Goal: Task Accomplishment & Management: Manage account settings

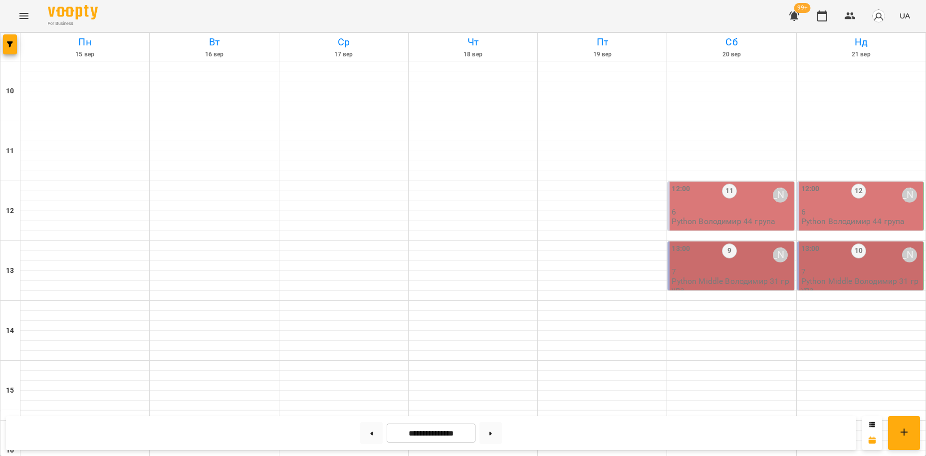
click at [850, 213] on p "6" at bounding box center [861, 212] width 120 height 8
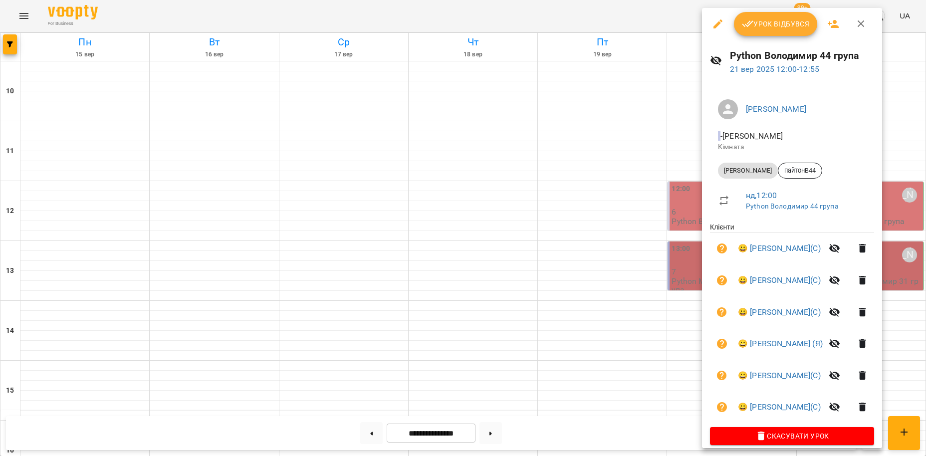
click at [655, 19] on div at bounding box center [463, 228] width 926 height 456
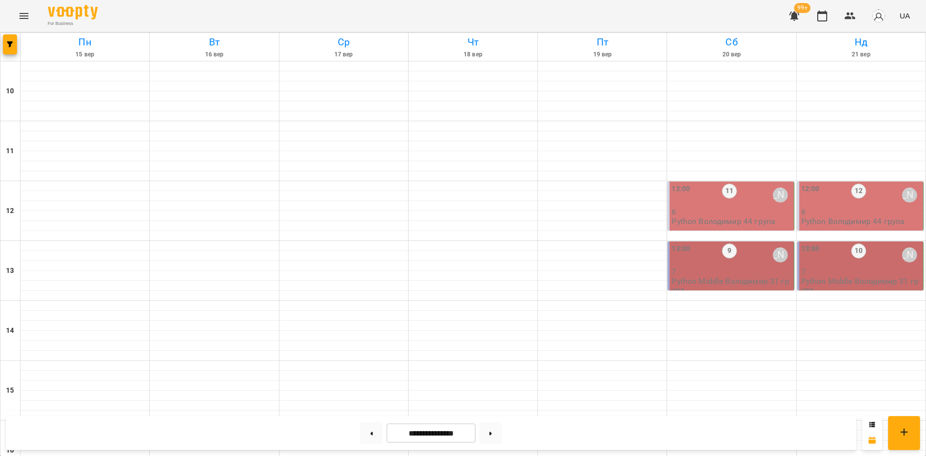
click at [843, 202] on div "12:00 12 [PERSON_NAME]" at bounding box center [861, 195] width 120 height 23
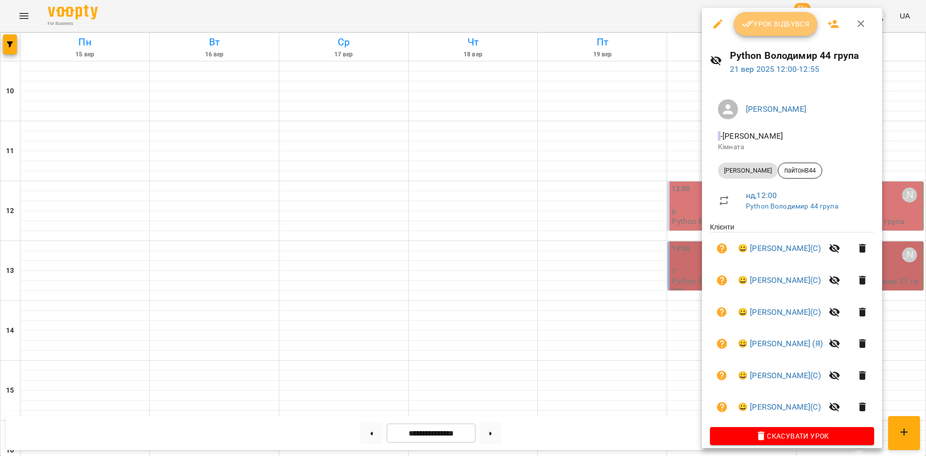
click at [800, 32] on button "Урок відбувся" at bounding box center [776, 24] width 84 height 24
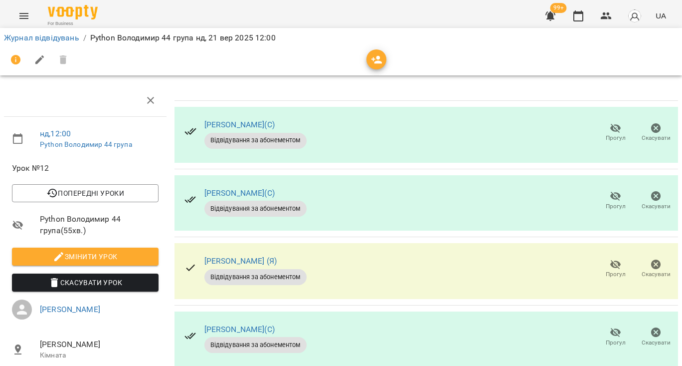
scroll to position [114, 0]
click at [607, 258] on span "Прогул" at bounding box center [616, 268] width 28 height 20
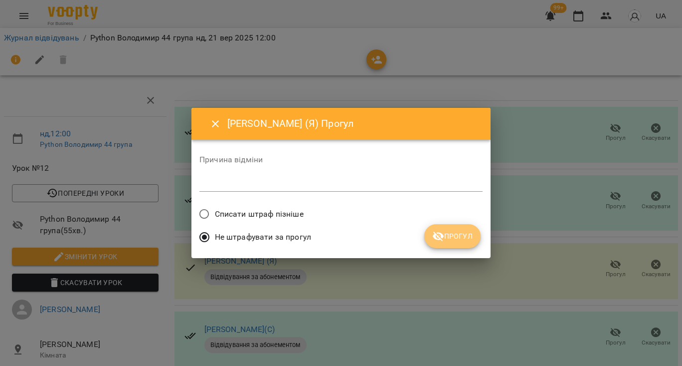
click at [460, 238] on span "Прогул" at bounding box center [453, 236] width 40 height 12
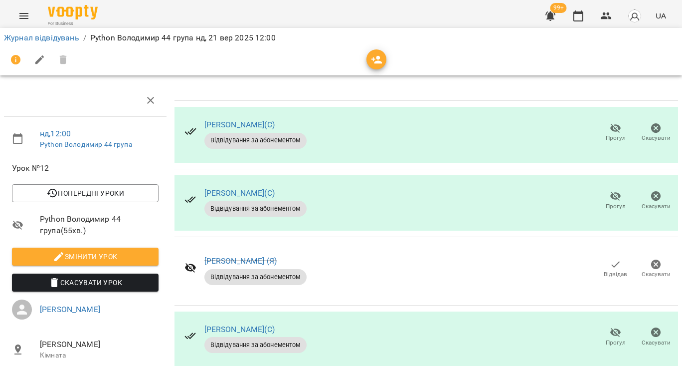
scroll to position [0, 0]
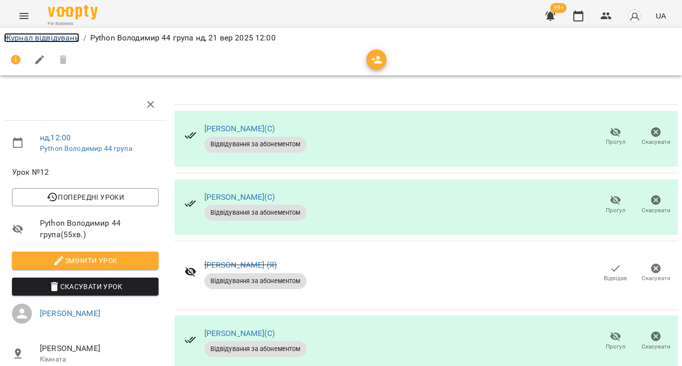
click at [63, 39] on link "Журнал відвідувань" at bounding box center [41, 37] width 75 height 9
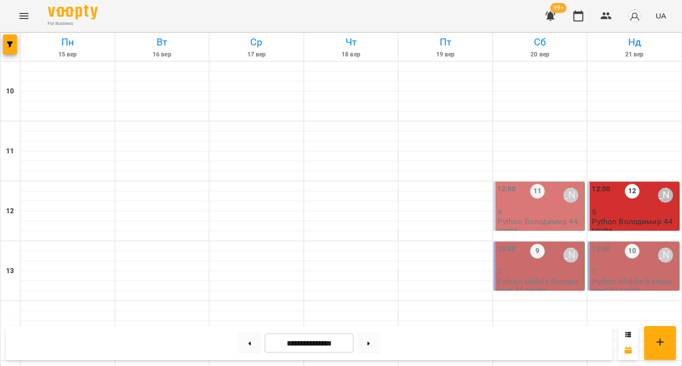
click at [644, 270] on p "7" at bounding box center [634, 271] width 85 height 8
